Goal: Transaction & Acquisition: Purchase product/service

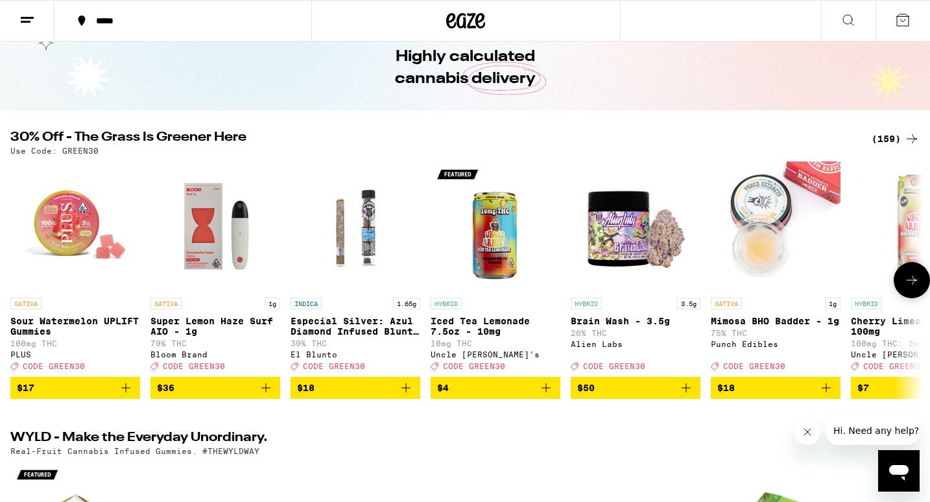
scroll to position [59, 0]
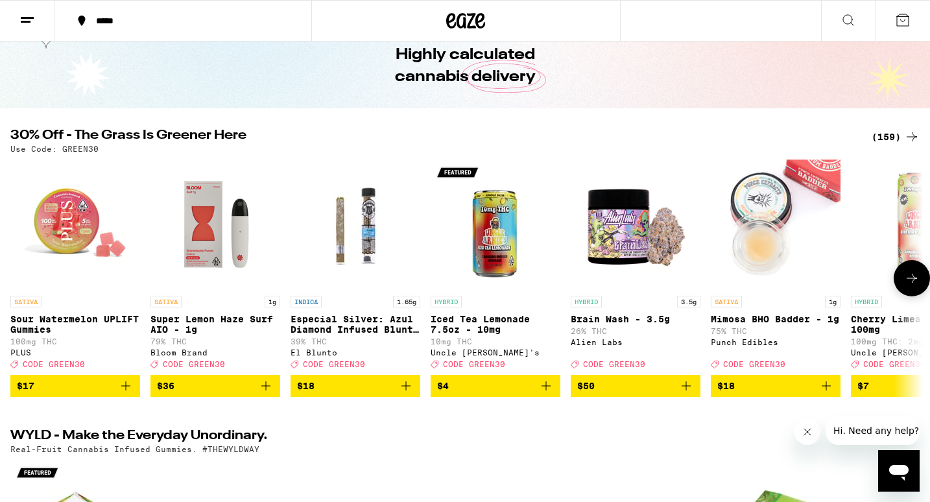
click at [913, 286] on icon at bounding box center [912, 279] width 16 height 16
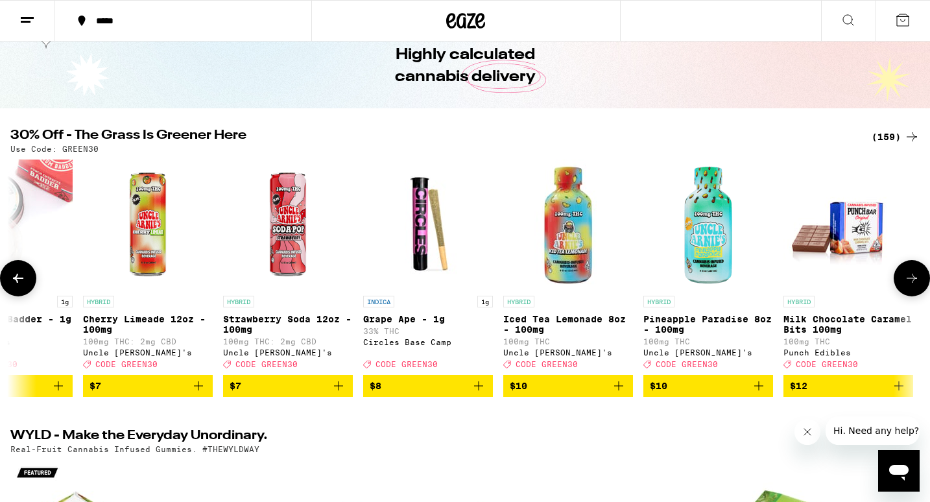
click at [913, 286] on icon at bounding box center [912, 279] width 16 height 16
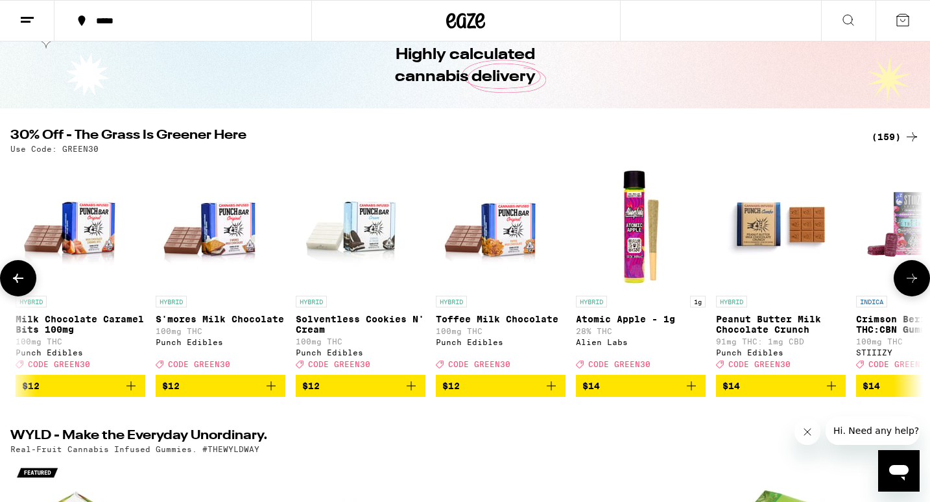
click at [913, 286] on icon at bounding box center [912, 279] width 16 height 16
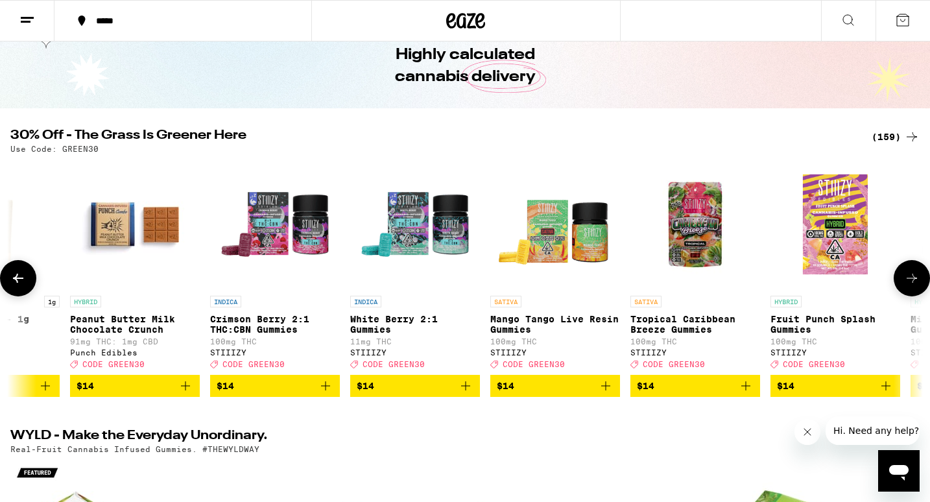
scroll to position [0, 2304]
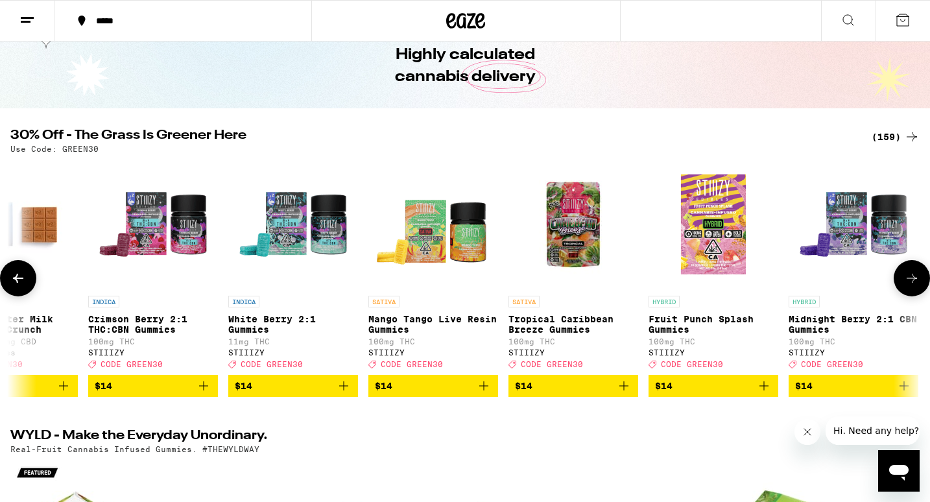
click at [913, 286] on icon at bounding box center [912, 279] width 16 height 16
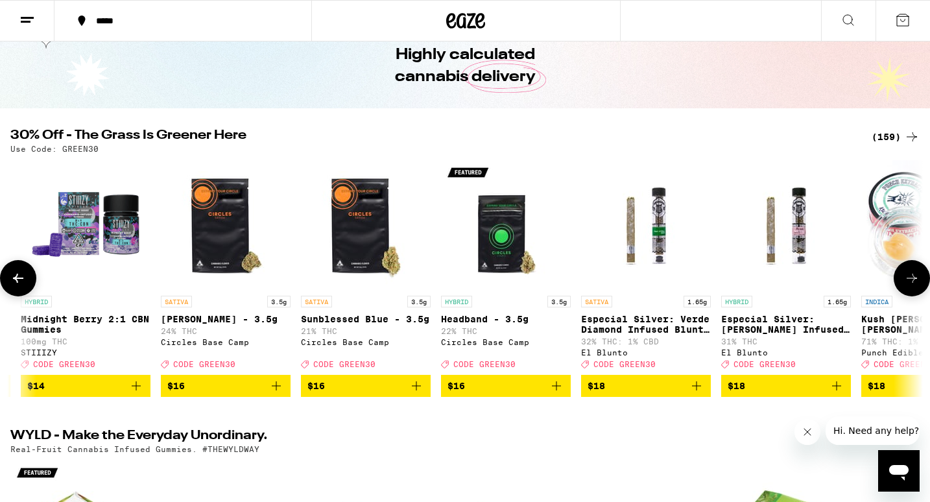
scroll to position [0, 0]
click at [913, 286] on icon at bounding box center [912, 279] width 16 height 16
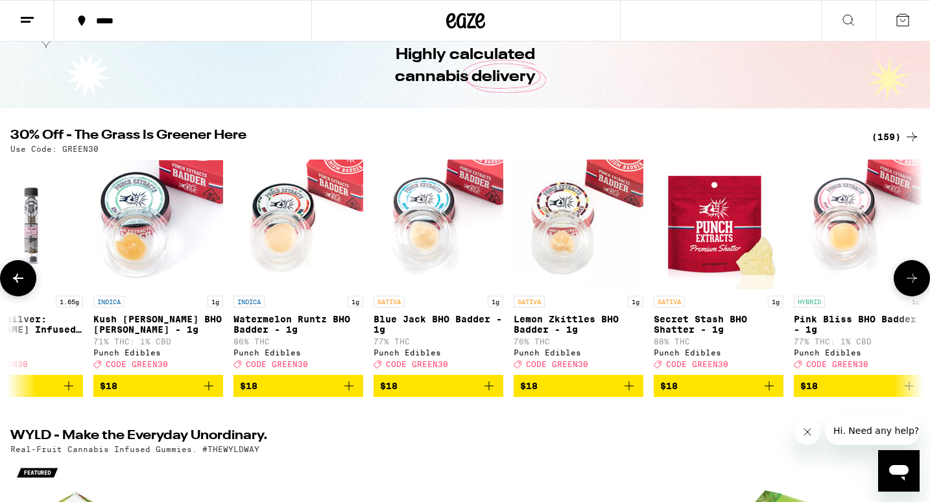
click at [913, 286] on icon at bounding box center [912, 279] width 16 height 16
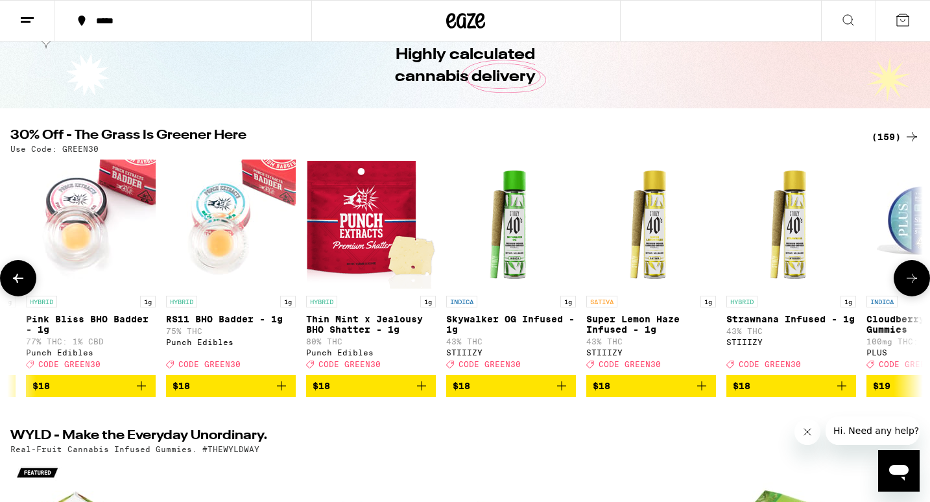
click at [913, 286] on icon at bounding box center [912, 279] width 16 height 16
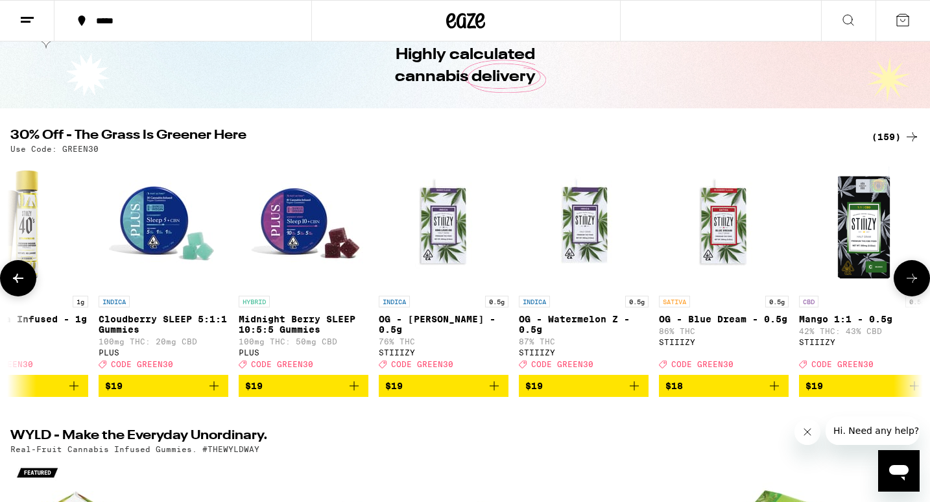
click at [913, 286] on icon at bounding box center [912, 279] width 16 height 16
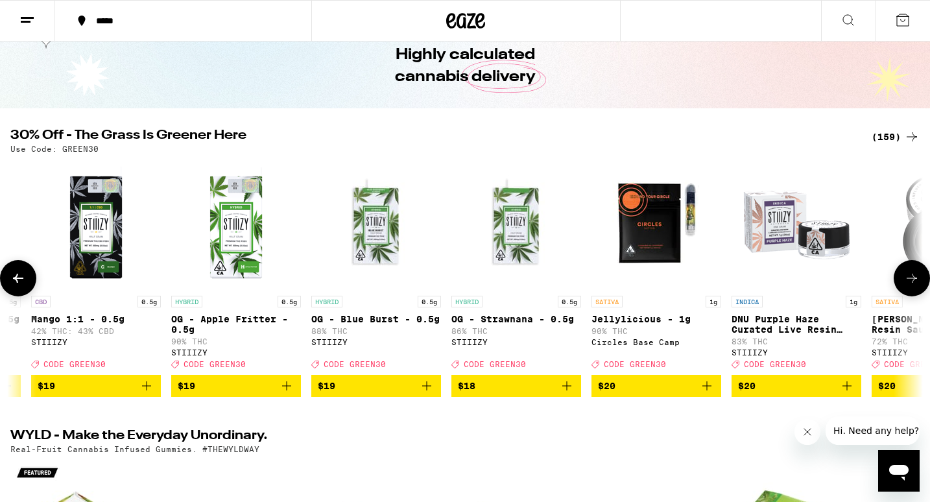
click at [913, 286] on icon at bounding box center [912, 279] width 16 height 16
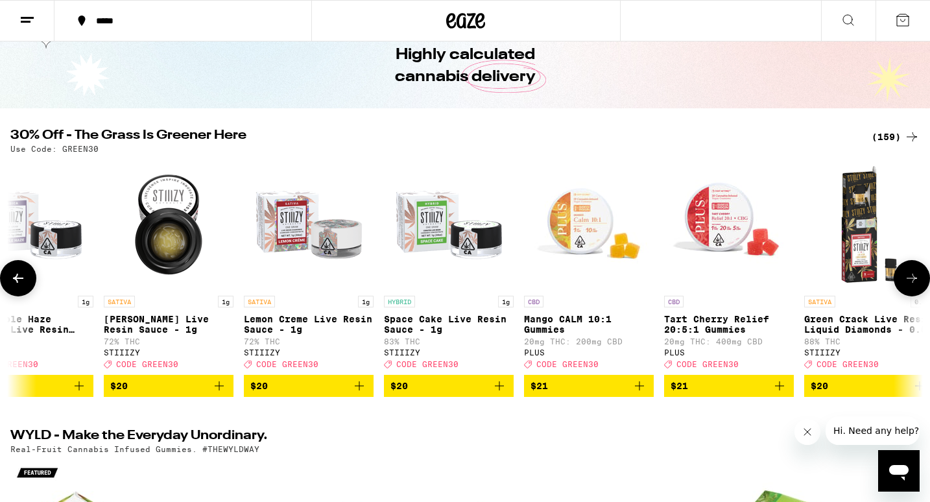
click at [913, 286] on icon at bounding box center [912, 279] width 16 height 16
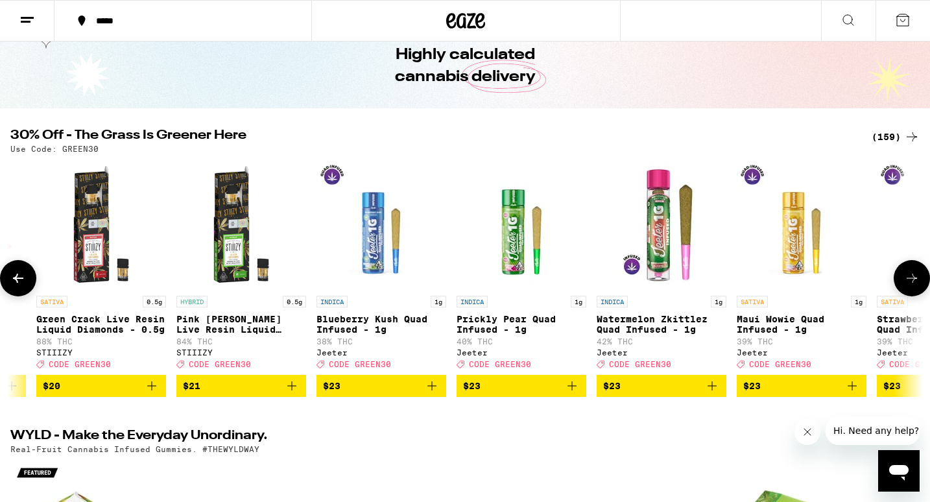
click at [913, 286] on icon at bounding box center [912, 279] width 16 height 16
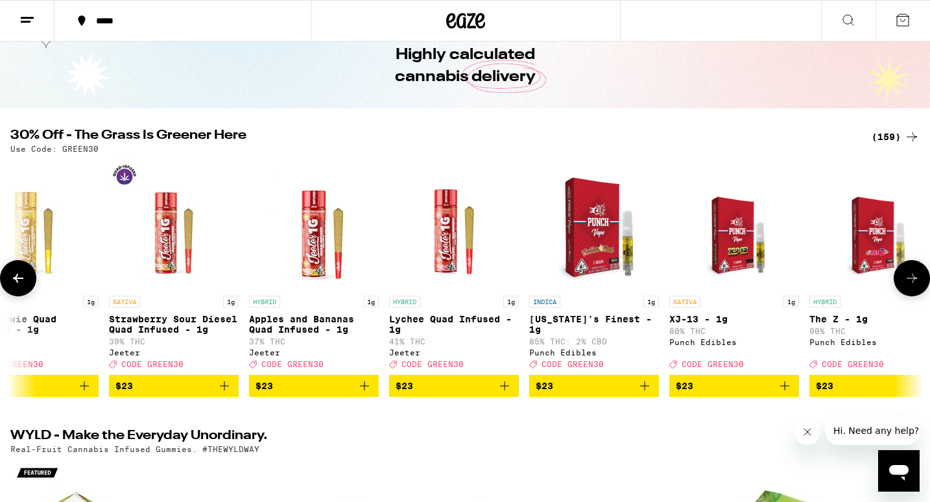
click at [913, 286] on icon at bounding box center [912, 279] width 16 height 16
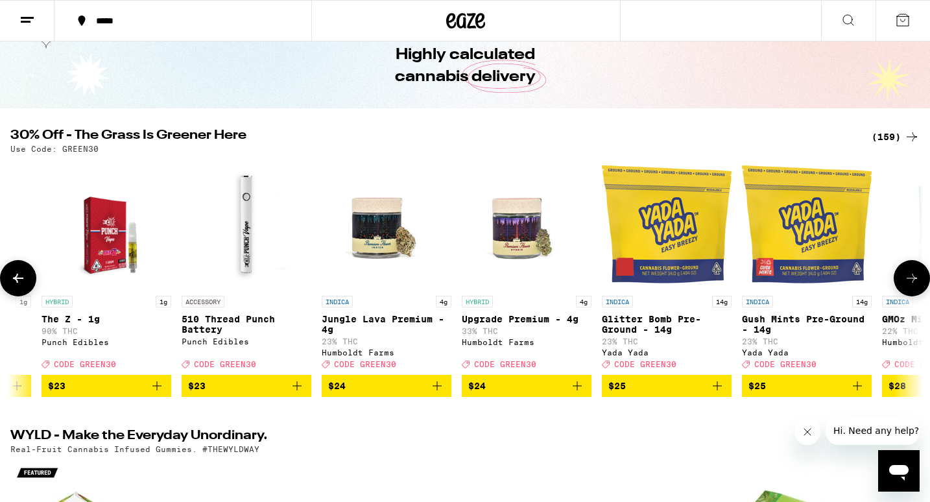
click at [913, 286] on icon at bounding box center [912, 279] width 16 height 16
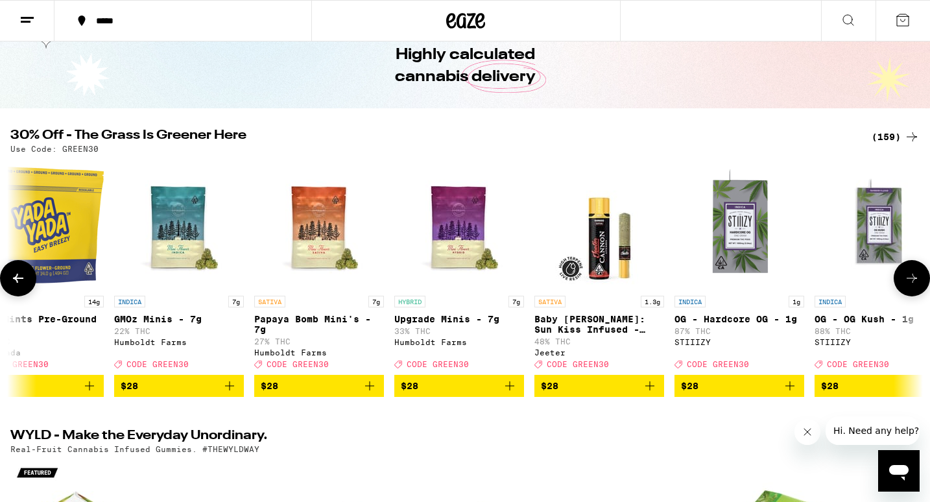
click at [913, 286] on icon at bounding box center [912, 279] width 16 height 16
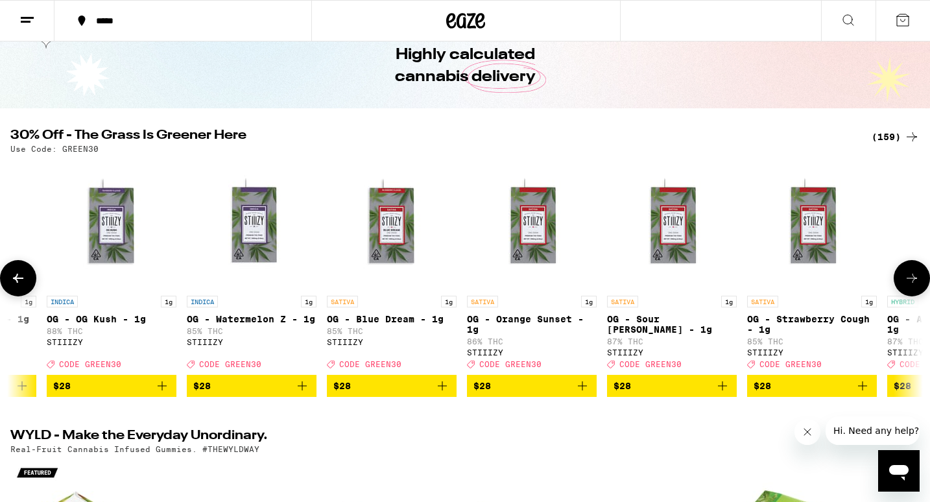
click at [913, 286] on icon at bounding box center [912, 279] width 16 height 16
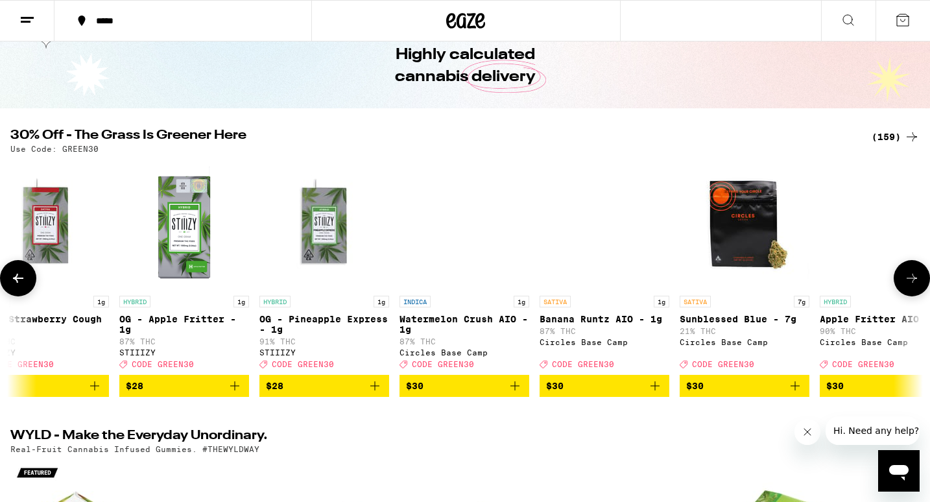
click at [913, 286] on icon at bounding box center [912, 279] width 16 height 16
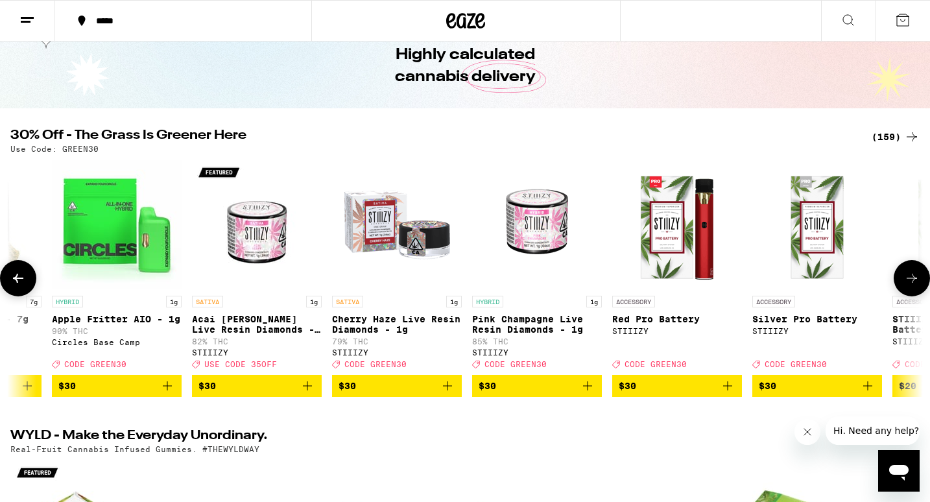
click at [913, 286] on icon at bounding box center [912, 279] width 16 height 16
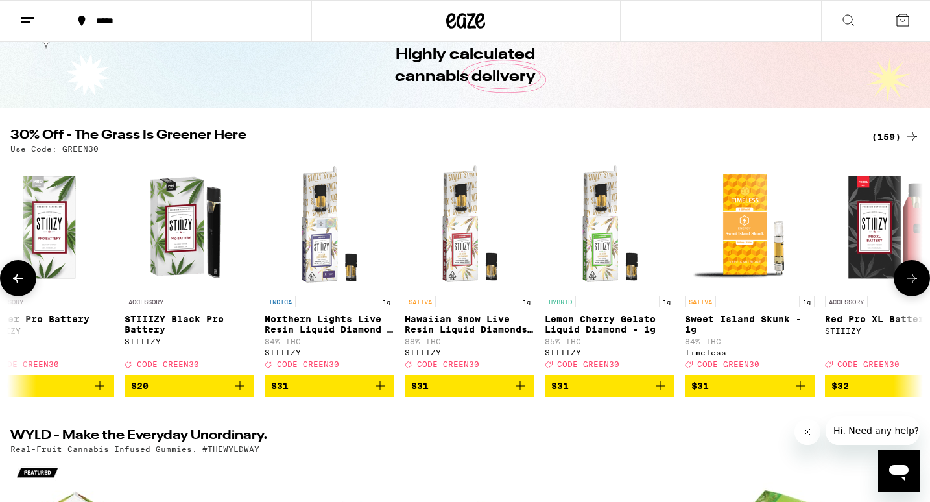
click at [913, 286] on icon at bounding box center [912, 279] width 16 height 16
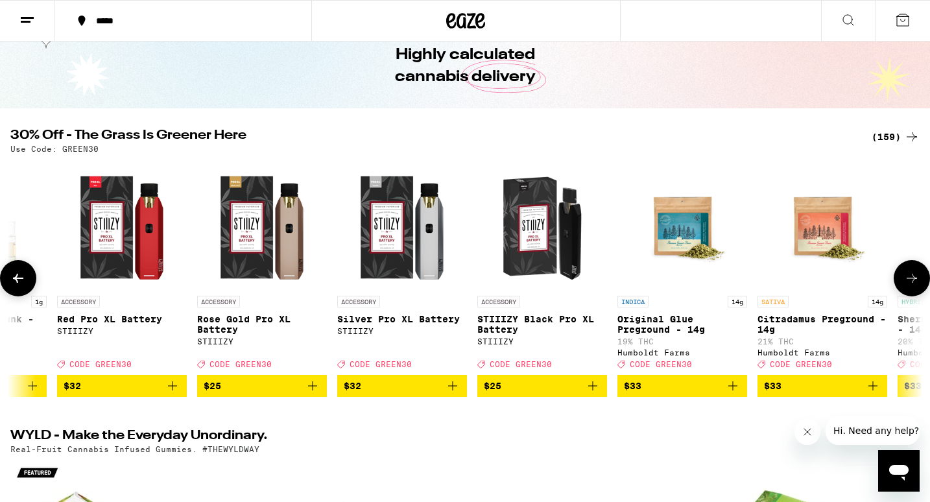
click at [913, 286] on icon at bounding box center [912, 279] width 16 height 16
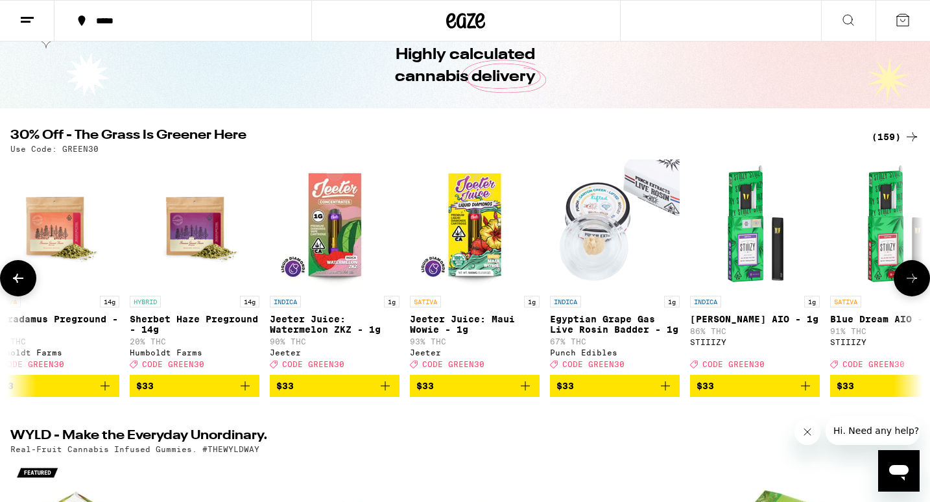
click at [913, 286] on icon at bounding box center [912, 279] width 16 height 16
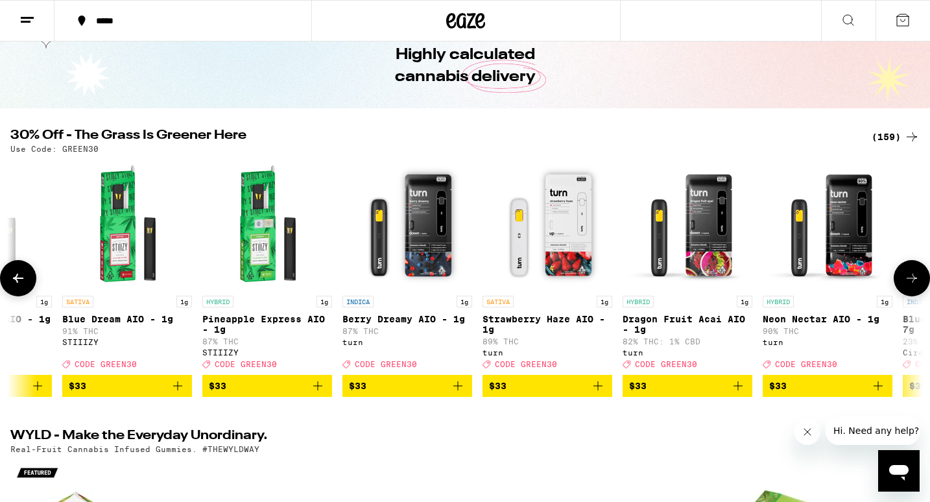
click at [913, 286] on icon at bounding box center [912, 279] width 16 height 16
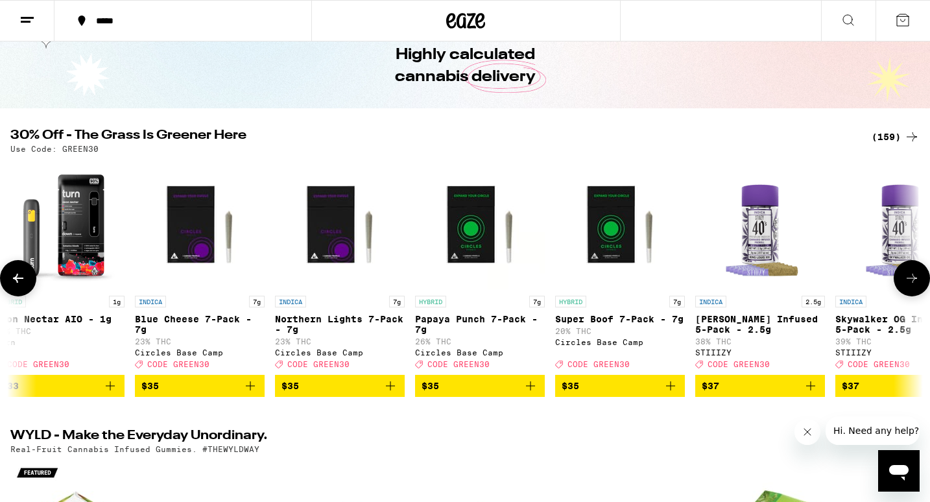
click at [913, 286] on icon at bounding box center [912, 279] width 16 height 16
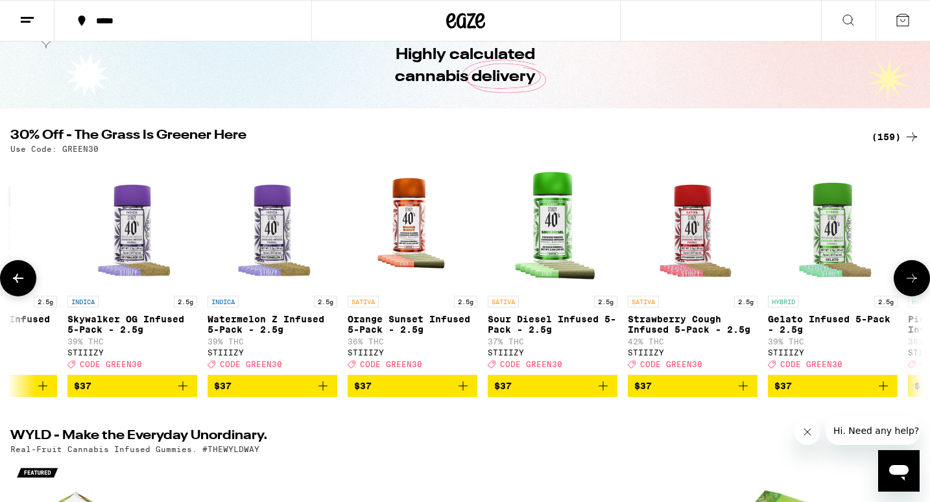
click at [913, 286] on icon at bounding box center [912, 279] width 16 height 16
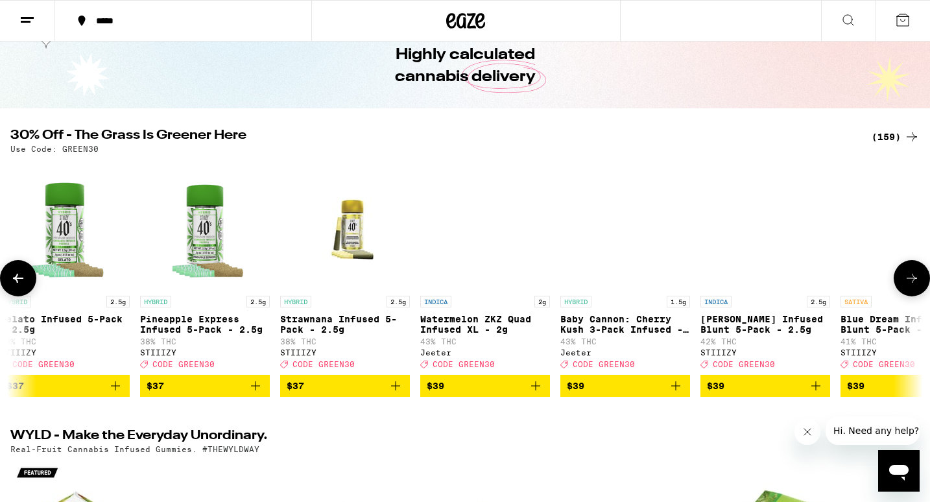
click at [913, 286] on icon at bounding box center [912, 279] width 16 height 16
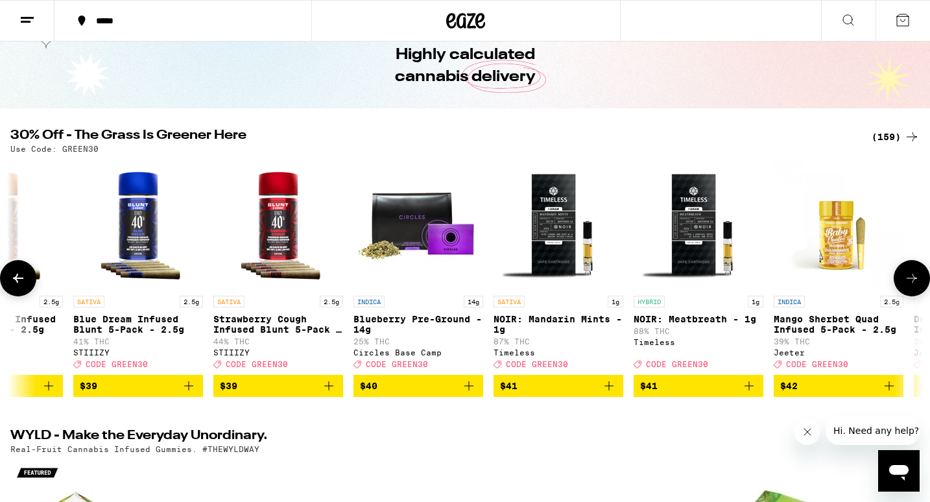
scroll to position [0, 18434]
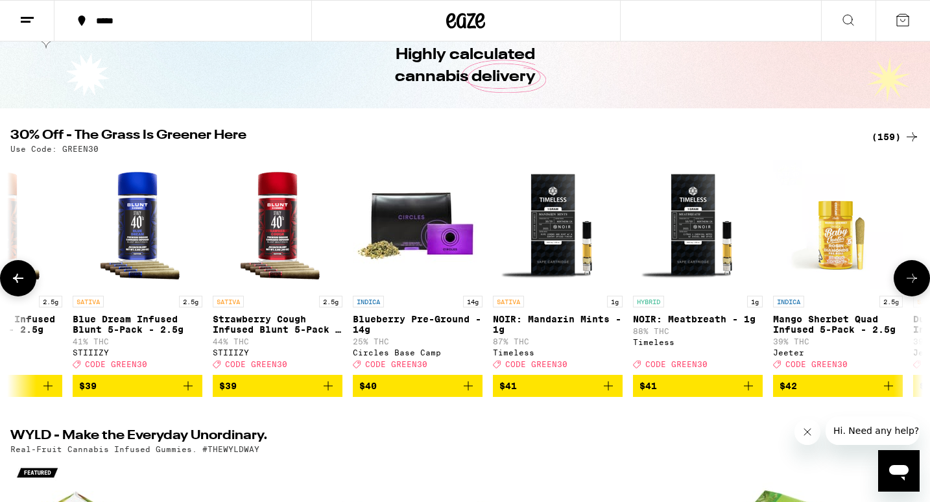
click at [913, 286] on icon at bounding box center [912, 279] width 16 height 16
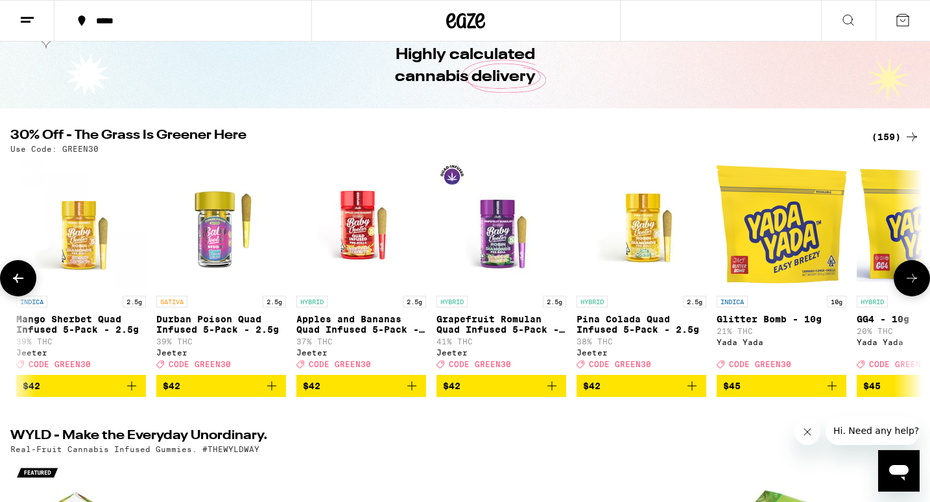
scroll to position [0, 19202]
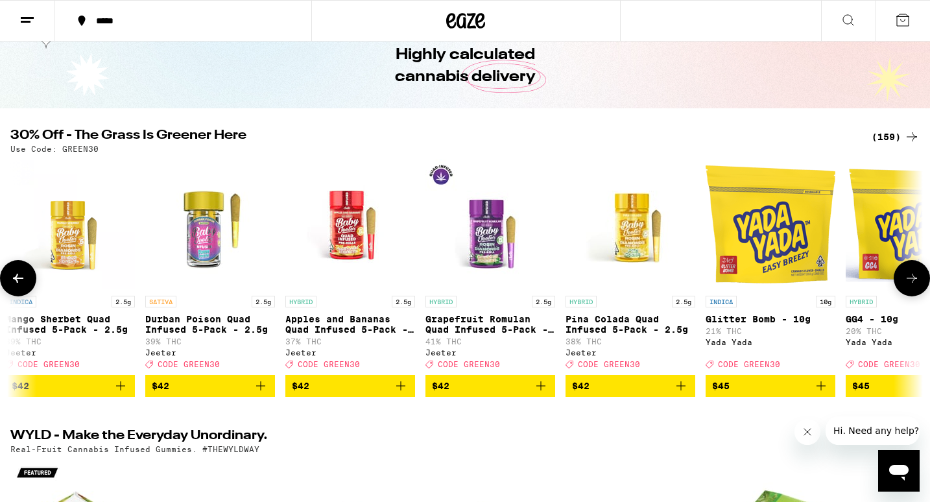
click at [913, 286] on icon at bounding box center [912, 279] width 16 height 16
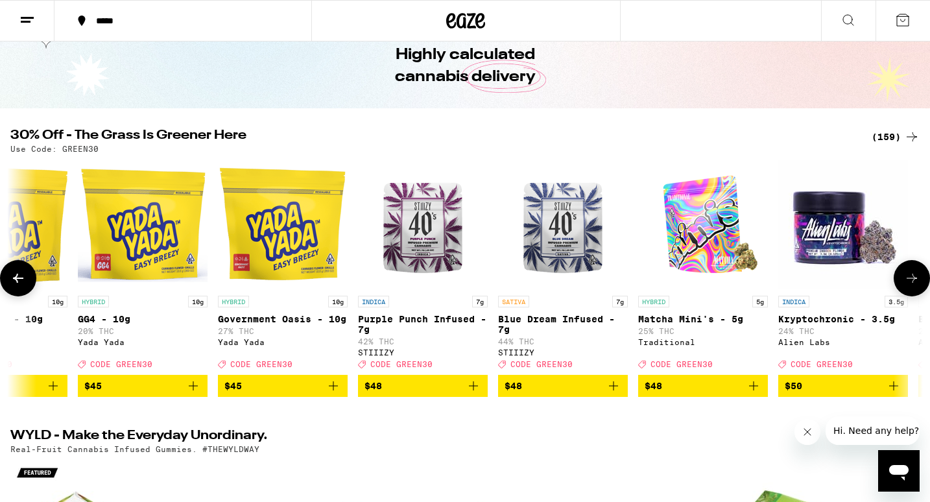
click at [913, 286] on icon at bounding box center [912, 279] width 16 height 16
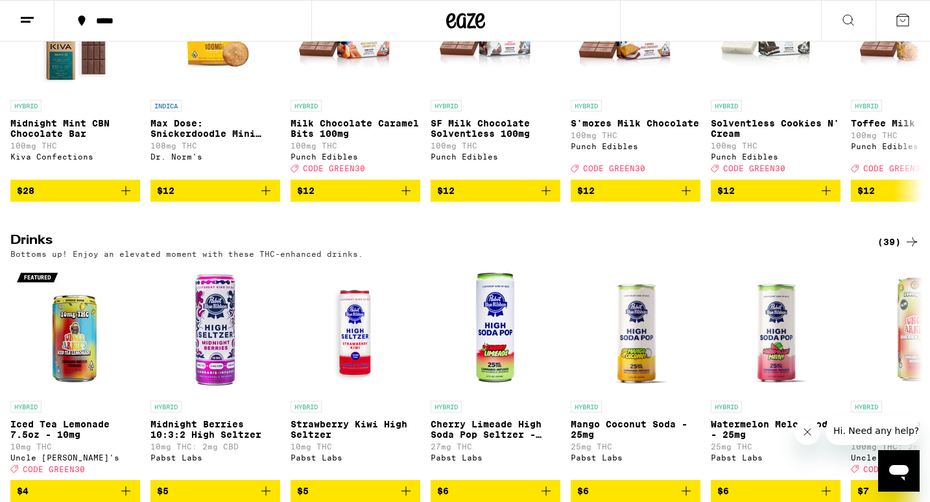
scroll to position [4793, 0]
